Goal: Information Seeking & Learning: Learn about a topic

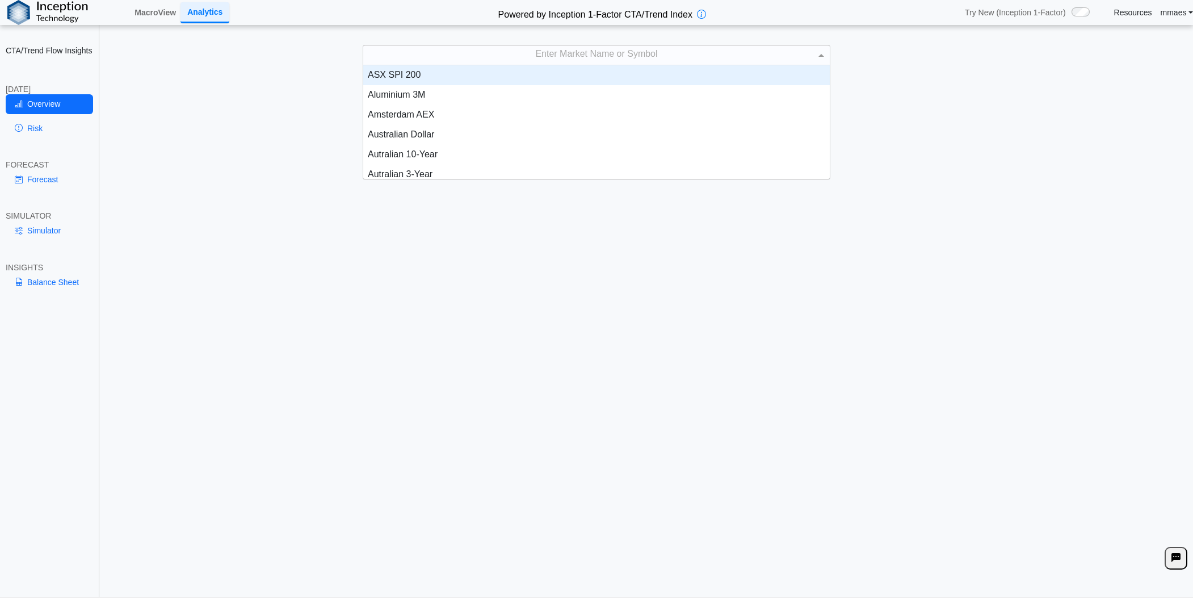
click at [530, 53] on div "Enter Market Name or Symbol" at bounding box center [596, 54] width 467 height 19
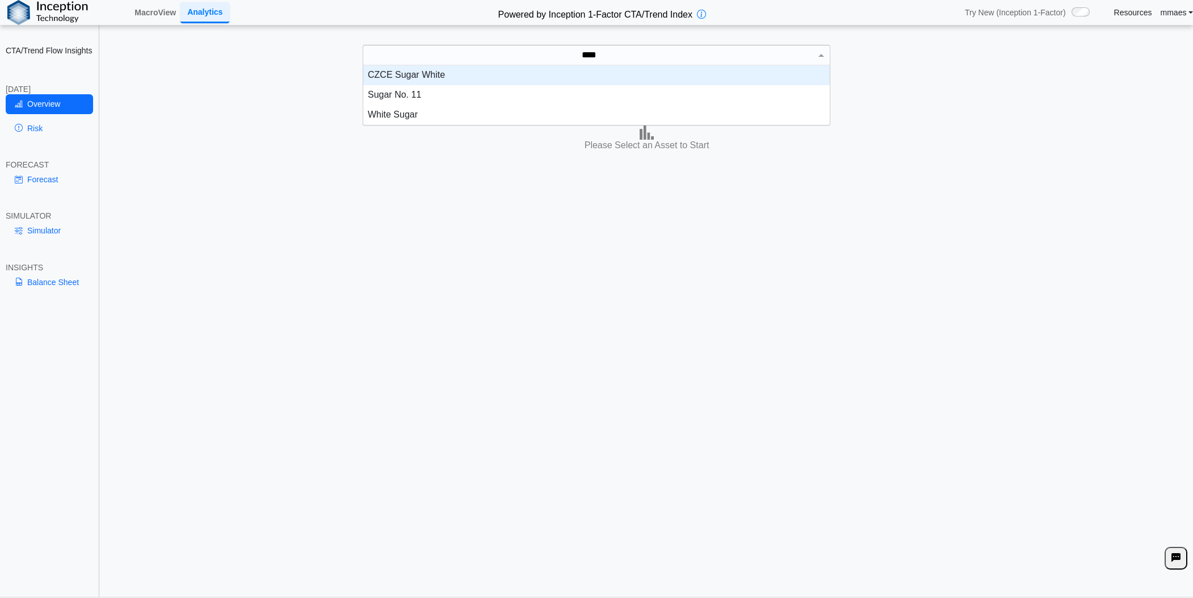
type input "*****"
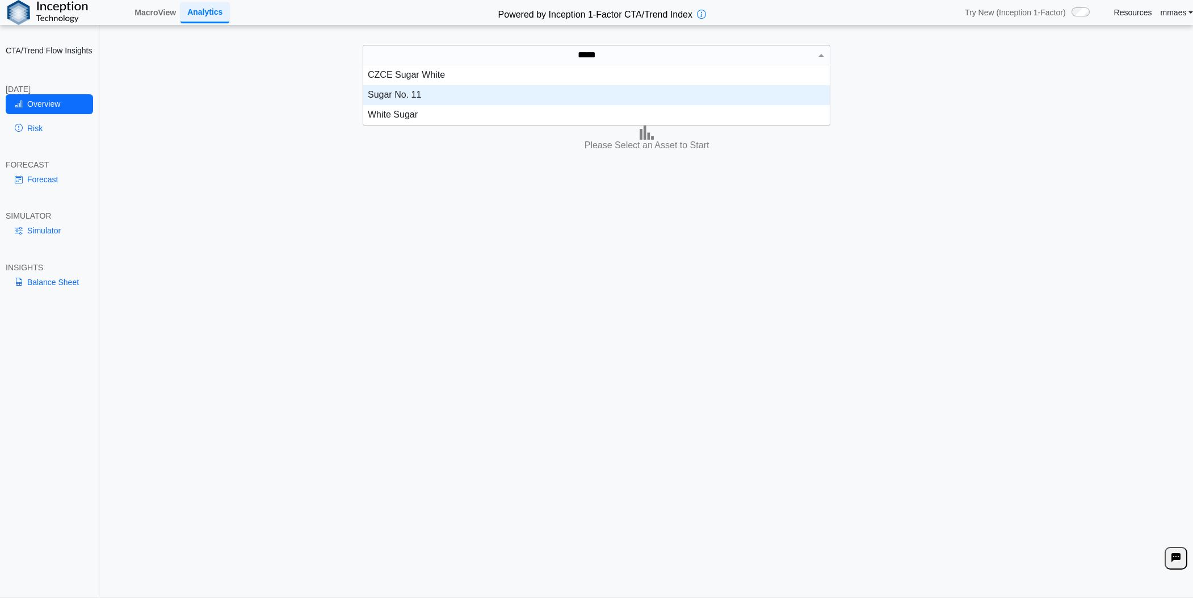
click at [532, 90] on div "Sugar No. 11" at bounding box center [596, 95] width 467 height 20
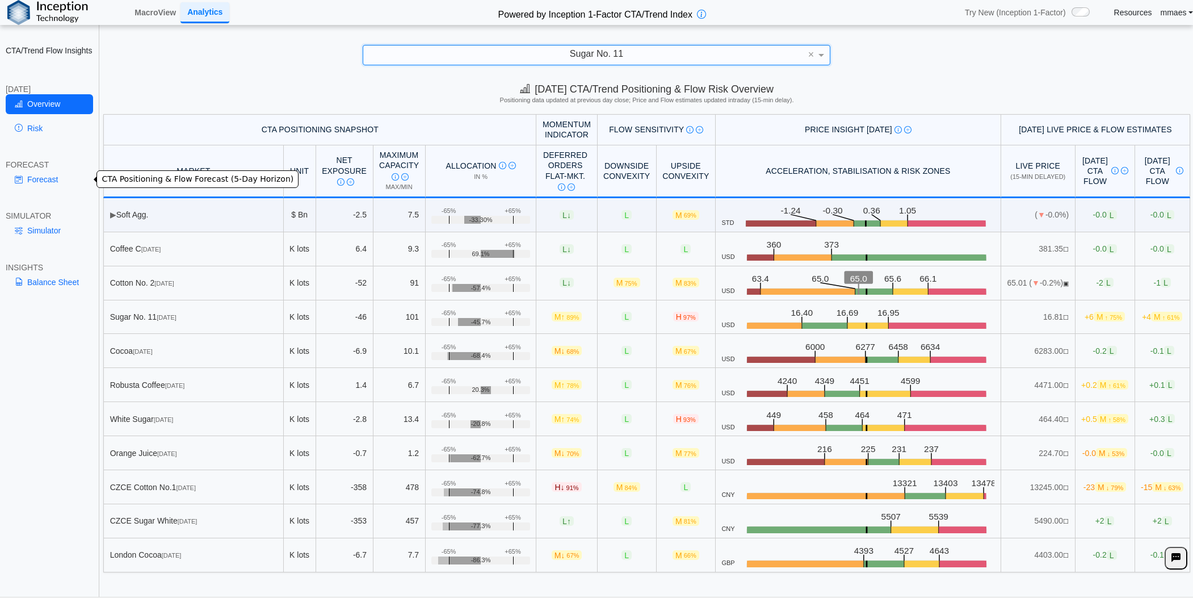
click at [47, 177] on link "Forecast" at bounding box center [49, 179] width 87 height 19
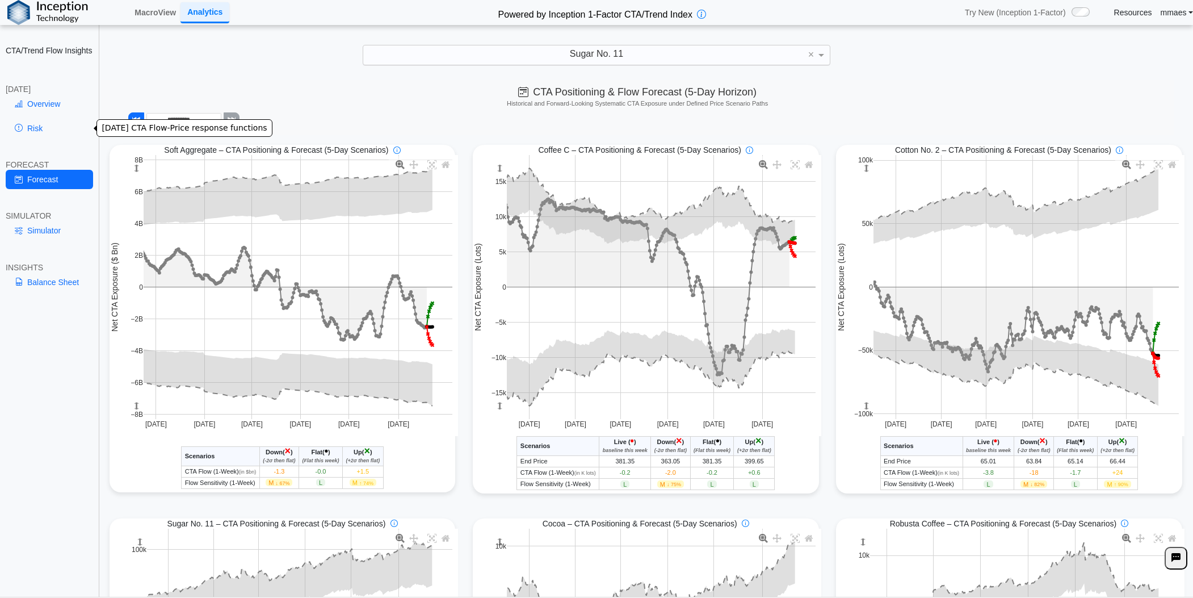
drag, startPoint x: 52, startPoint y: 119, endPoint x: 51, endPoint y: 130, distance: 10.9
click at [51, 128] on link "Risk" at bounding box center [49, 128] width 87 height 19
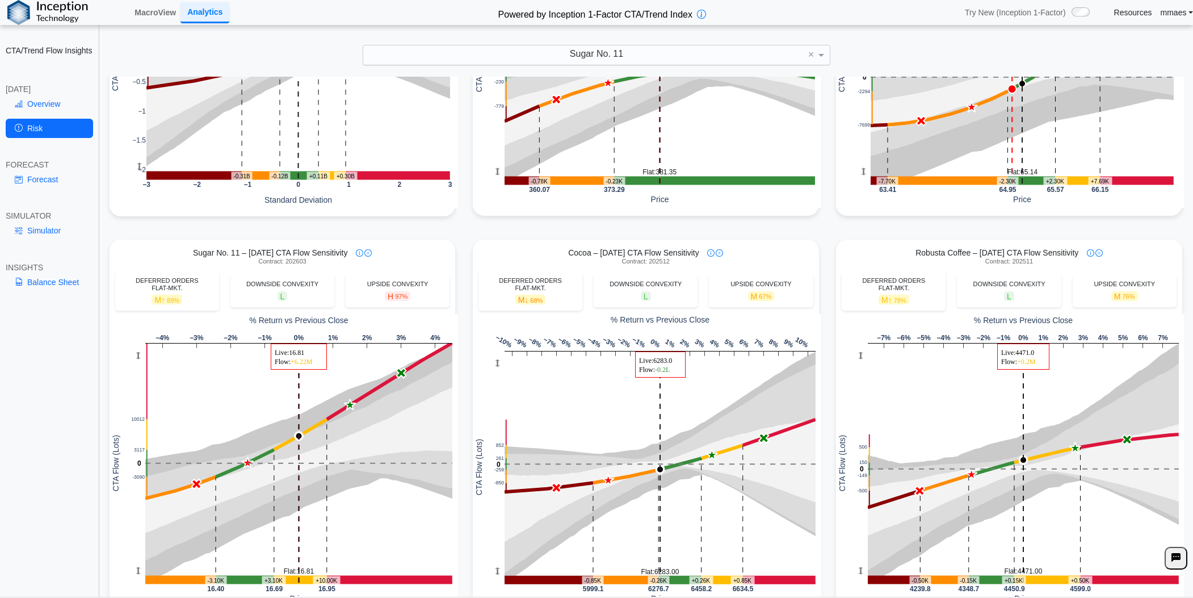
scroll to position [397, 0]
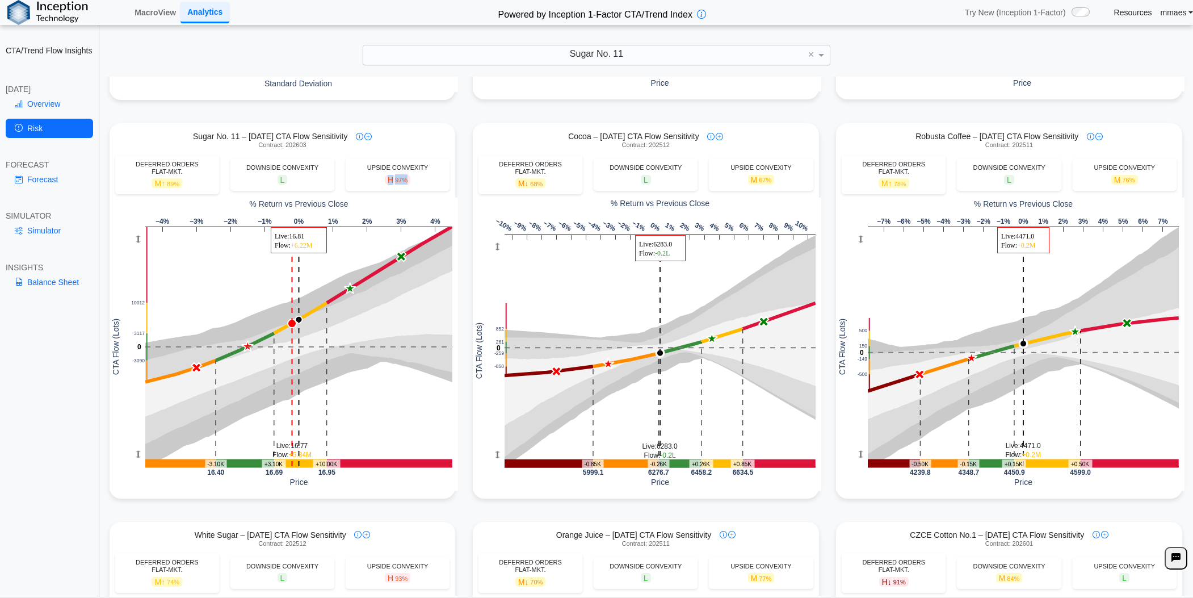
drag, startPoint x: 406, startPoint y: 178, endPoint x: 384, endPoint y: 175, distance: 22.3
click at [384, 175] on div "H 97%" at bounding box center [397, 179] width 93 height 10
drag, startPoint x: 384, startPoint y: 175, endPoint x: 377, endPoint y: 191, distance: 17.5
click at [386, 178] on span "H 97%" at bounding box center [398, 180] width 26 height 10
click at [422, 183] on div "H 97%" at bounding box center [397, 179] width 93 height 10
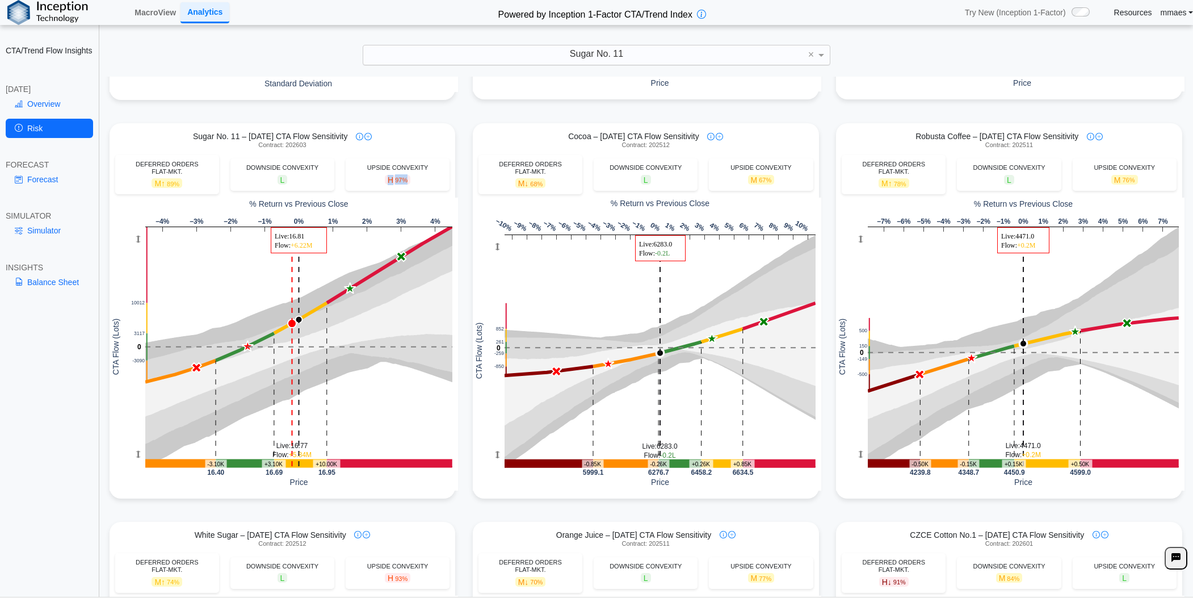
click at [404, 182] on span "97%" at bounding box center [401, 180] width 12 height 7
click at [412, 182] on div "H 97%" at bounding box center [397, 179] width 93 height 10
click at [161, 169] on div "DEFERRED ORDERS FLAT-MKT." at bounding box center [167, 168] width 93 height 15
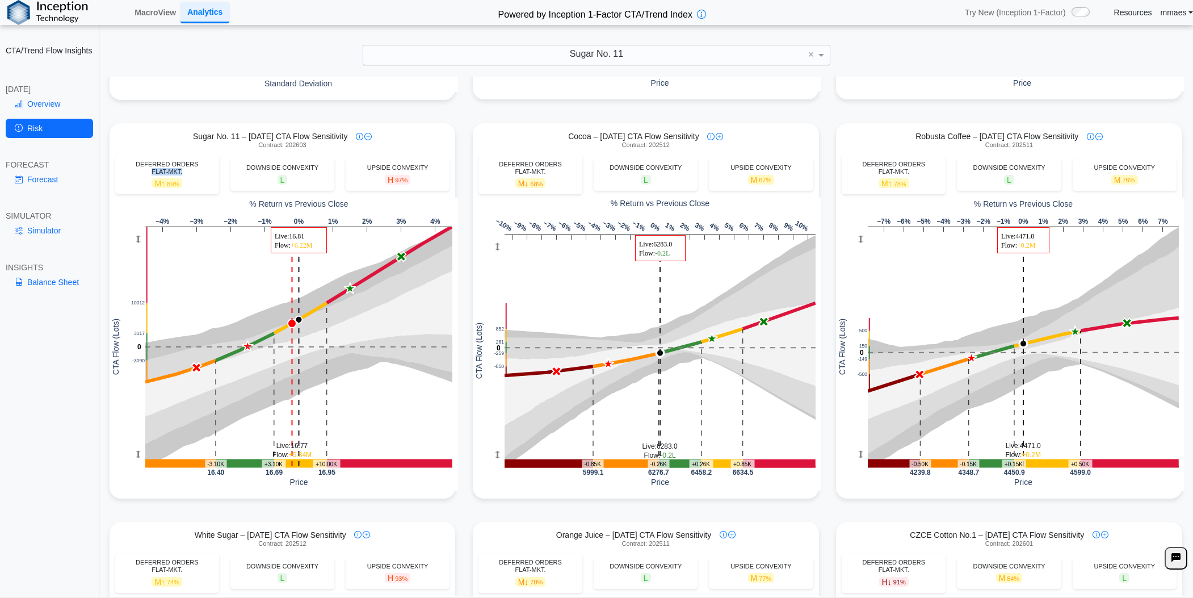
drag, startPoint x: 161, startPoint y: 169, endPoint x: 139, endPoint y: 184, distance: 27.3
click at [137, 185] on div "M ↑ 89%" at bounding box center [167, 183] width 93 height 10
click at [157, 185] on span "M ↑ 89%" at bounding box center [167, 183] width 31 height 10
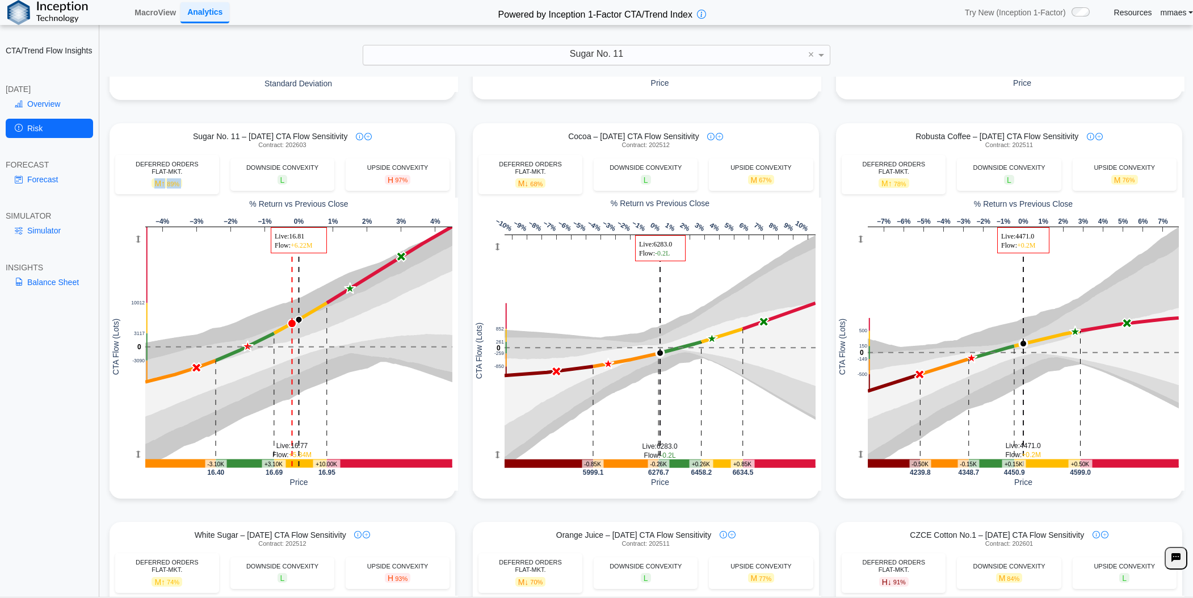
click at [152, 187] on span "M ↑ 89%" at bounding box center [167, 183] width 31 height 10
drag, startPoint x: 65, startPoint y: 332, endPoint x: 72, endPoint y: 316, distance: 18.0
click at [65, 332] on div "CTA/Trend Flow Insights [DATE] Overview Risk FORECAST Forecast SIMULATOR Simula…" at bounding box center [49, 299] width 99 height 598
